Goal: Check status: Check status

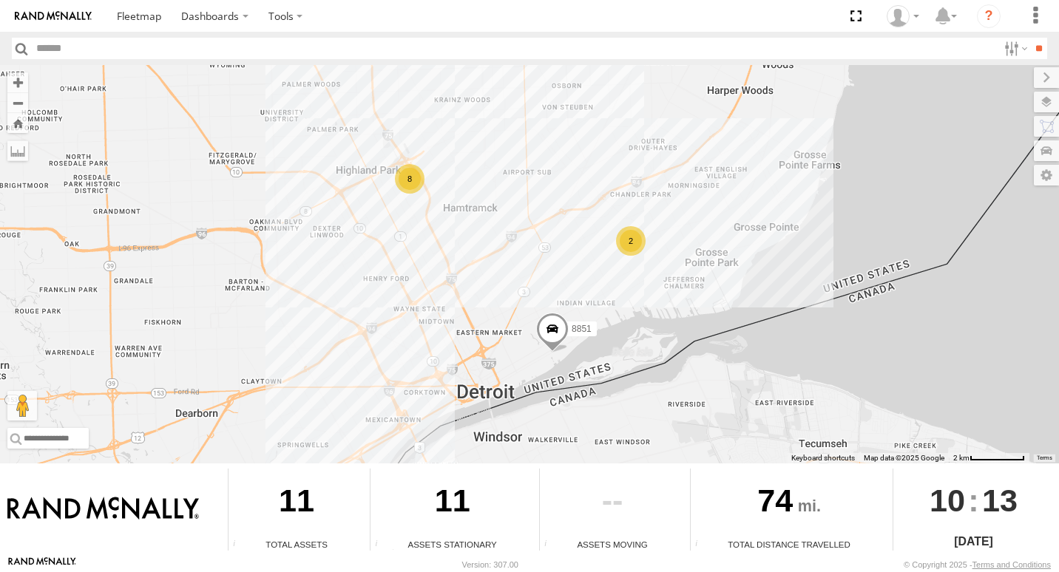
click at [624, 238] on div "2" at bounding box center [631, 241] width 30 height 30
click at [405, 178] on div "8" at bounding box center [410, 179] width 30 height 30
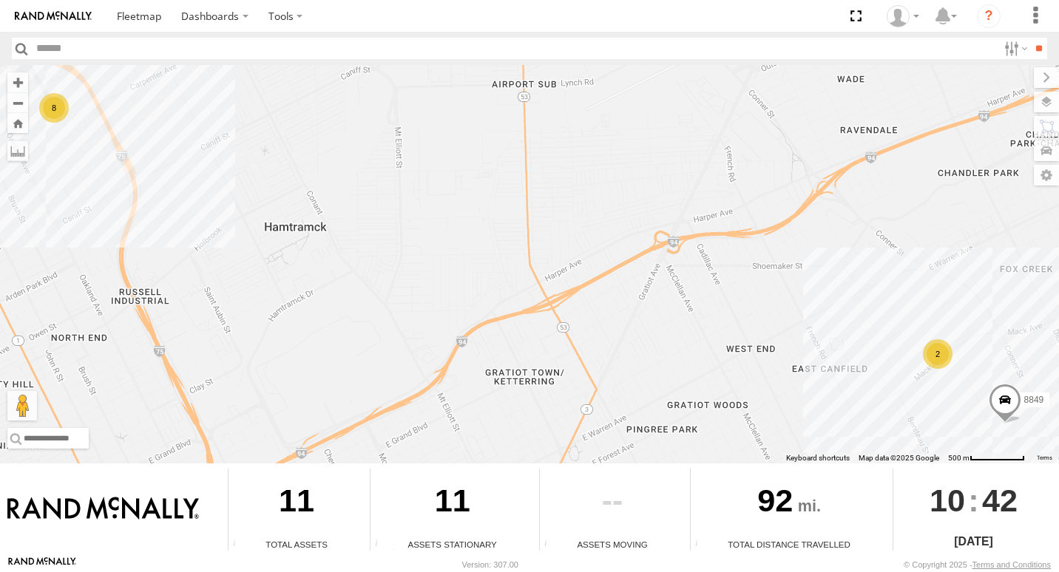
click at [47, 105] on div "8" at bounding box center [54, 108] width 30 height 30
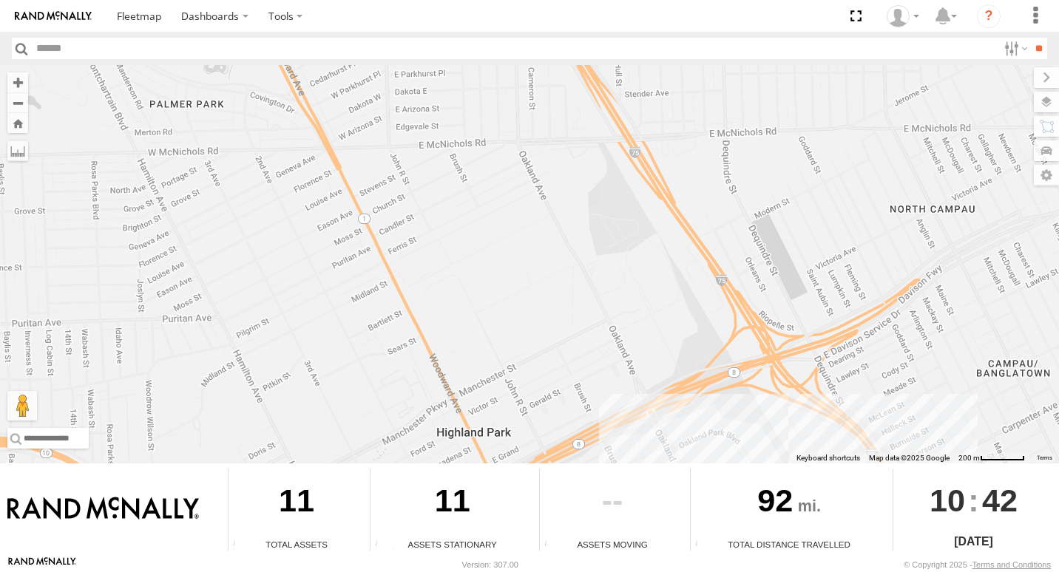
drag, startPoint x: 10, startPoint y: 240, endPoint x: 614, endPoint y: 498, distance: 656.3
click at [614, 498] on div "← Move left → Move right ↑ Move up ↓ Move down + Zoom in - Zoom out Home Jump l…" at bounding box center [529, 310] width 1059 height 491
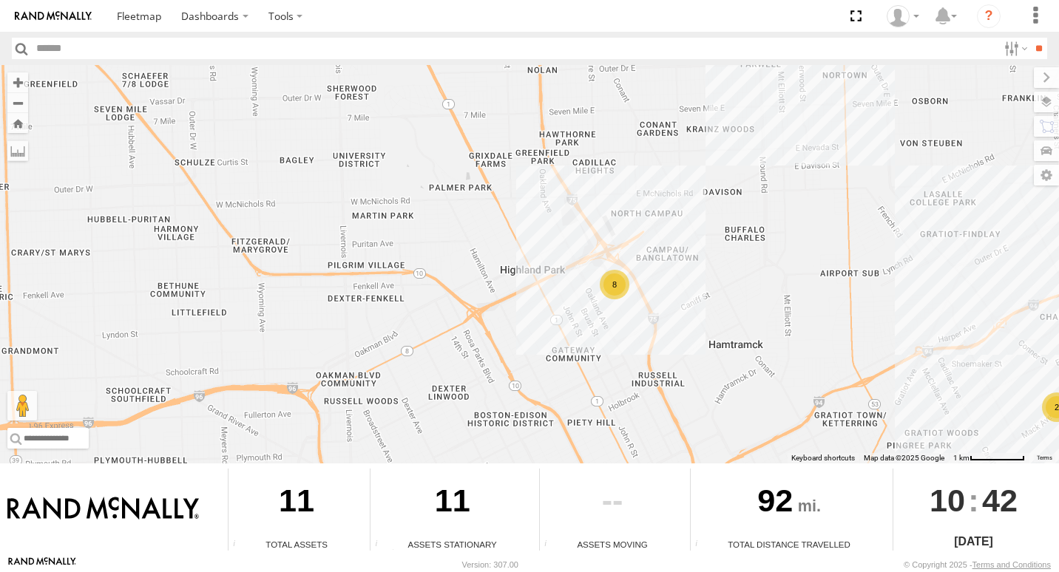
click at [1049, 415] on div "2" at bounding box center [1057, 408] width 30 height 30
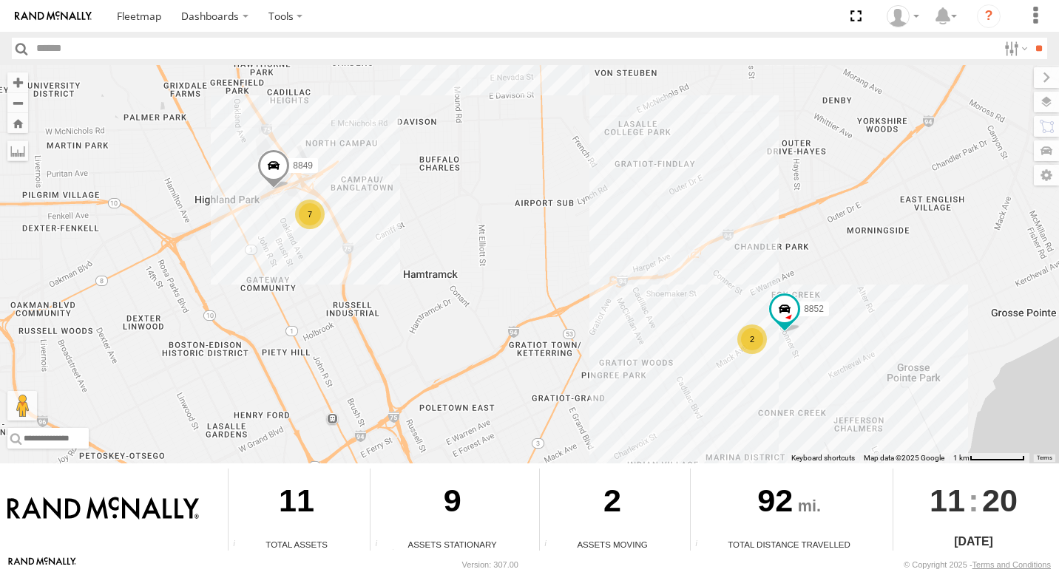
click at [277, 169] on span at bounding box center [273, 169] width 33 height 40
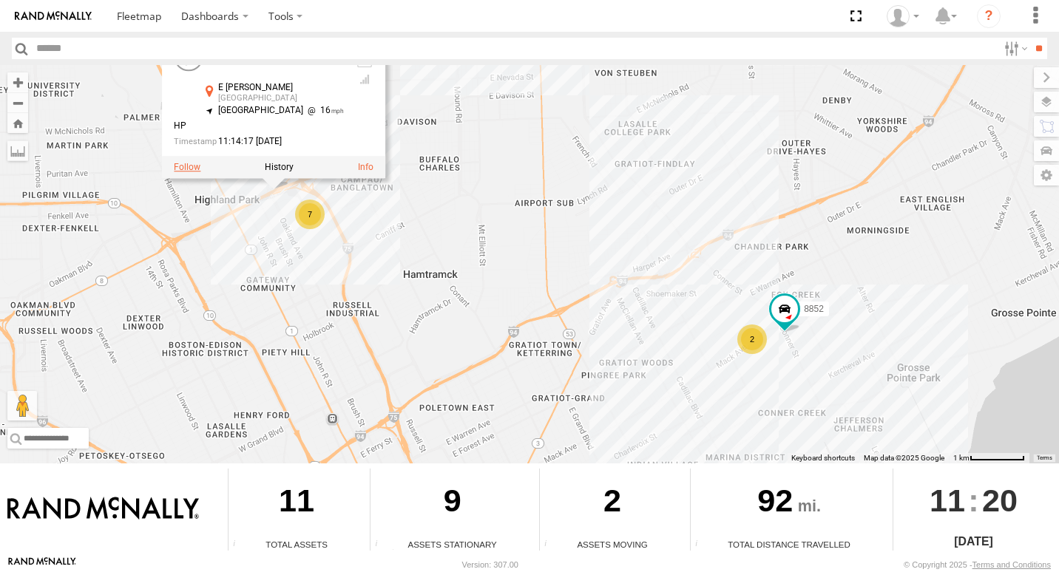
click at [200, 169] on label at bounding box center [187, 166] width 27 height 10
